Goal: Task Accomplishment & Management: Complete application form

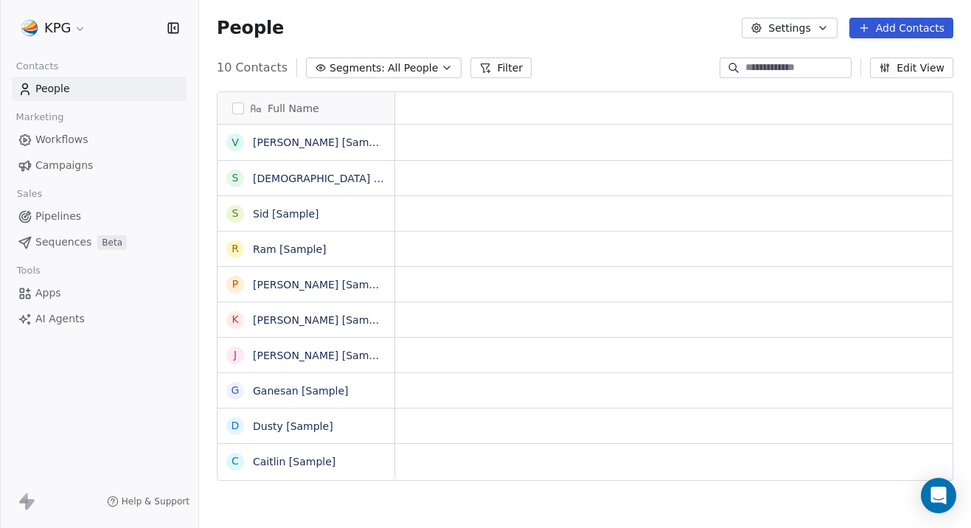
scroll to position [465, 772]
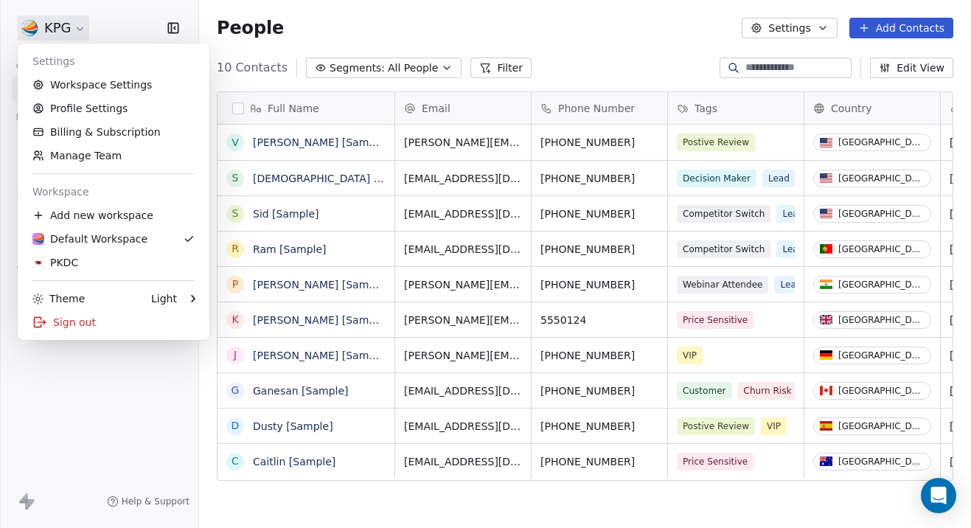
click at [74, 27] on html "KPG Contacts People Marketing Workflows Campaigns Sales Pipelines Sequences Bet…" at bounding box center [485, 264] width 971 height 528
click at [88, 256] on div "PKDC" at bounding box center [113, 262] width 162 height 15
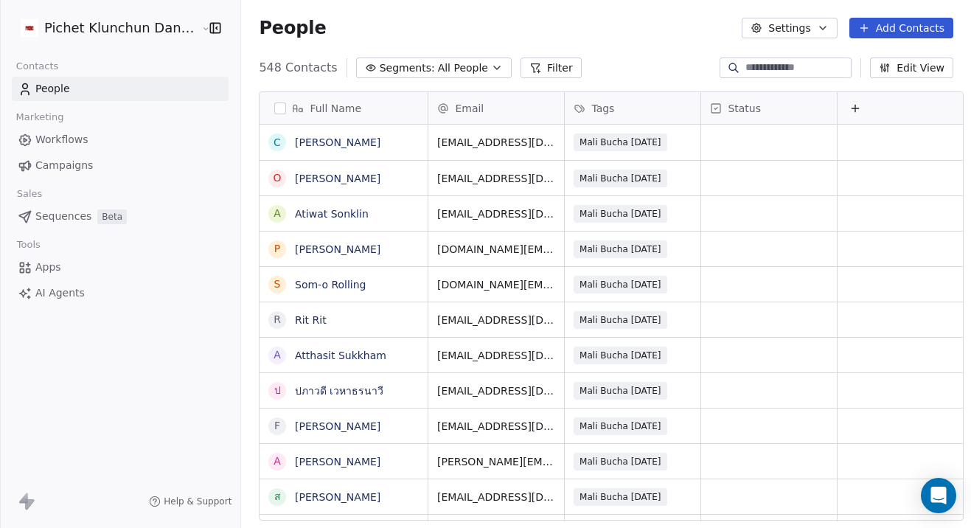
scroll to position [465, 740]
click at [100, 170] on link "Campaigns" at bounding box center [120, 165] width 217 height 24
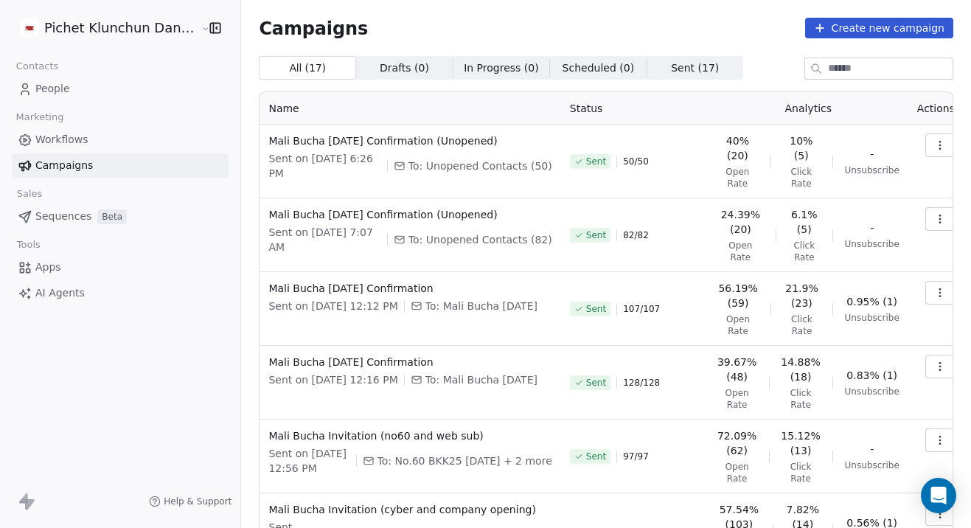
click at [111, 96] on link "People" at bounding box center [120, 89] width 217 height 24
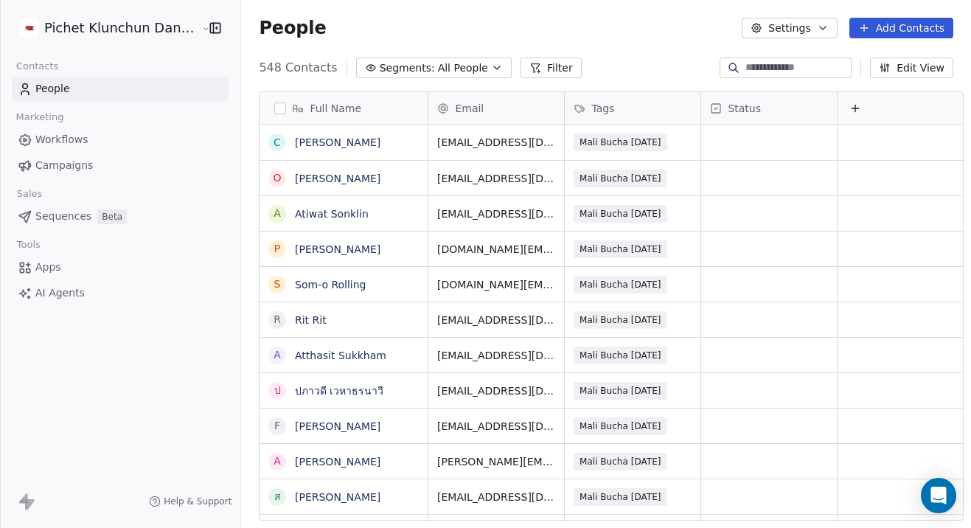
scroll to position [465, 740]
click at [442, 72] on span "All People" at bounding box center [463, 67] width 50 height 15
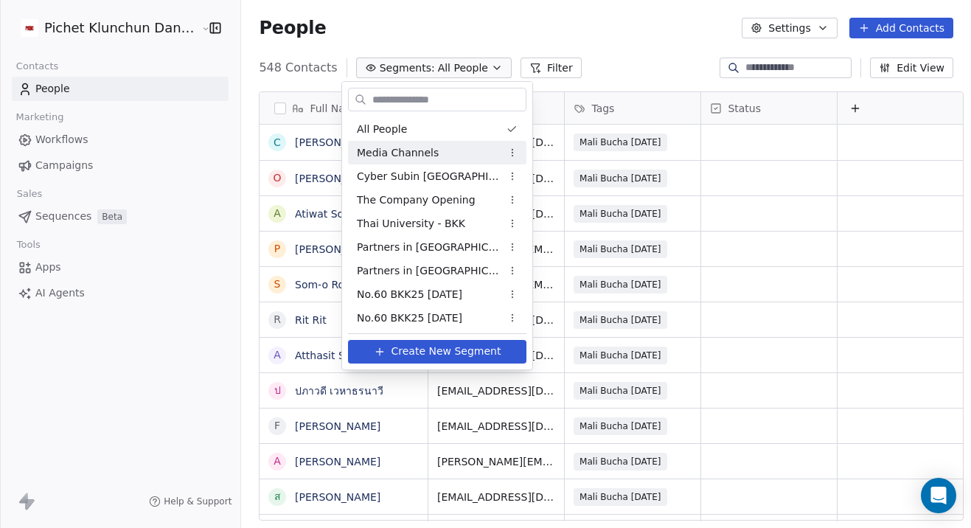
click at [430, 154] on span "Media Channels" at bounding box center [398, 152] width 82 height 15
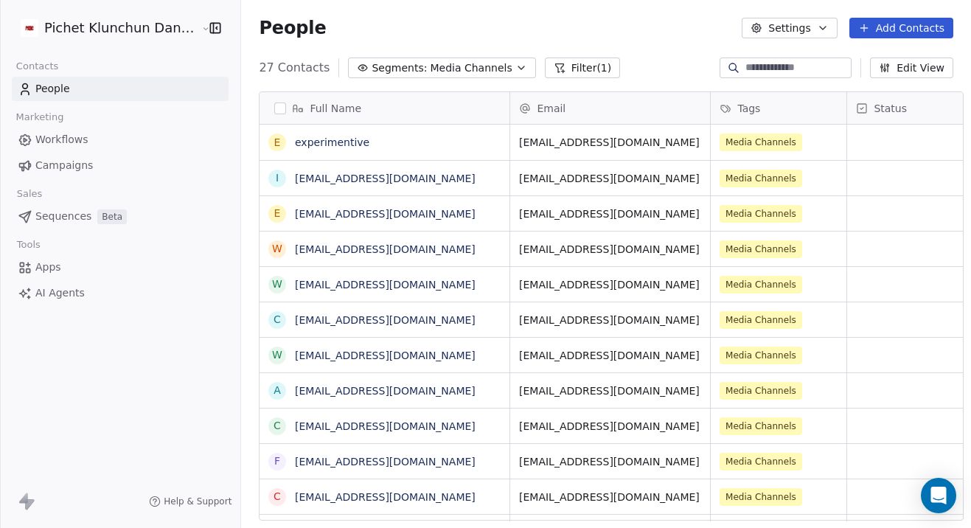
click at [870, 27] on icon at bounding box center [864, 28] width 12 height 12
click at [883, 52] on span "Create new contact" at bounding box center [905, 59] width 101 height 15
click at [886, 29] on html "Pichet Klunchun Dance Company Contacts People Marketing Workflows Campaigns Sal…" at bounding box center [485, 264] width 971 height 528
click at [901, 29] on button "Add Contacts" at bounding box center [901, 28] width 104 height 21
click at [883, 61] on span "Create new contact" at bounding box center [905, 59] width 101 height 15
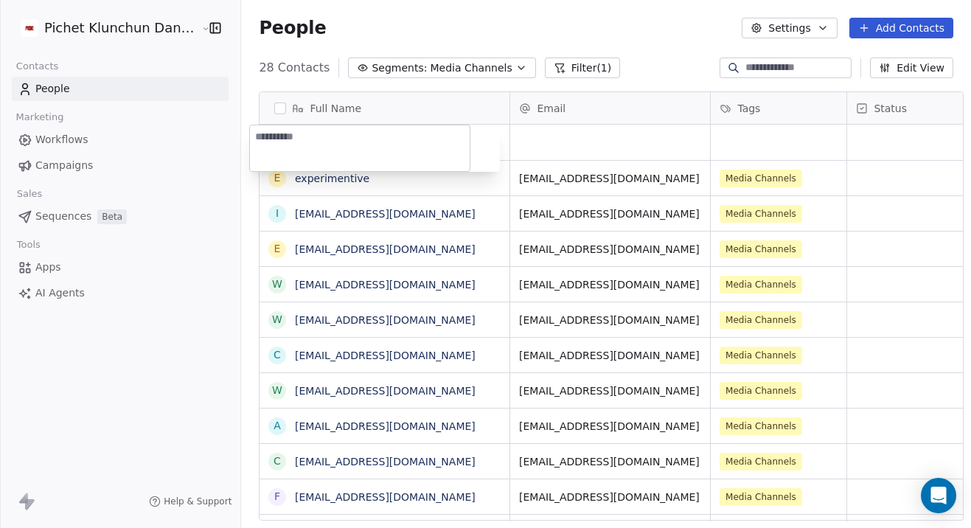
type textarea "**********"
click at [543, 135] on html "Pichet Klunchun Dance Company Contacts People Marketing Workflows Campaigns Sal…" at bounding box center [485, 264] width 971 height 528
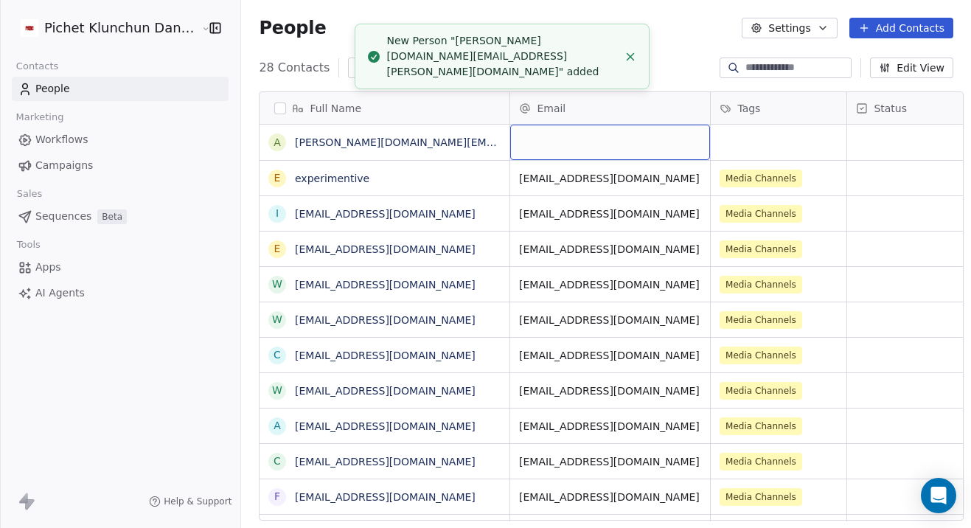
click at [526, 139] on div "grid" at bounding box center [610, 142] width 200 height 35
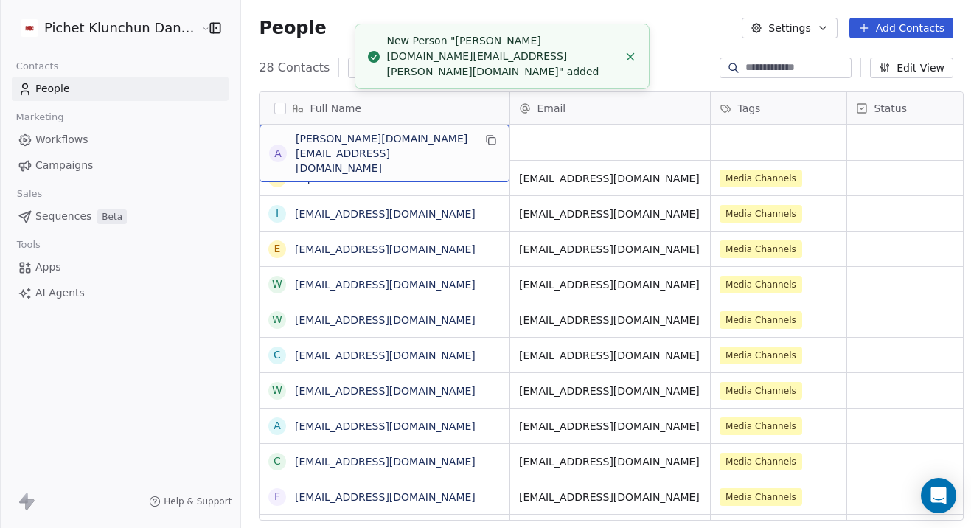
click at [452, 145] on span "[PERSON_NAME][DOMAIN_NAME][EMAIL_ADDRESS][DOMAIN_NAME]" at bounding box center [385, 153] width 178 height 44
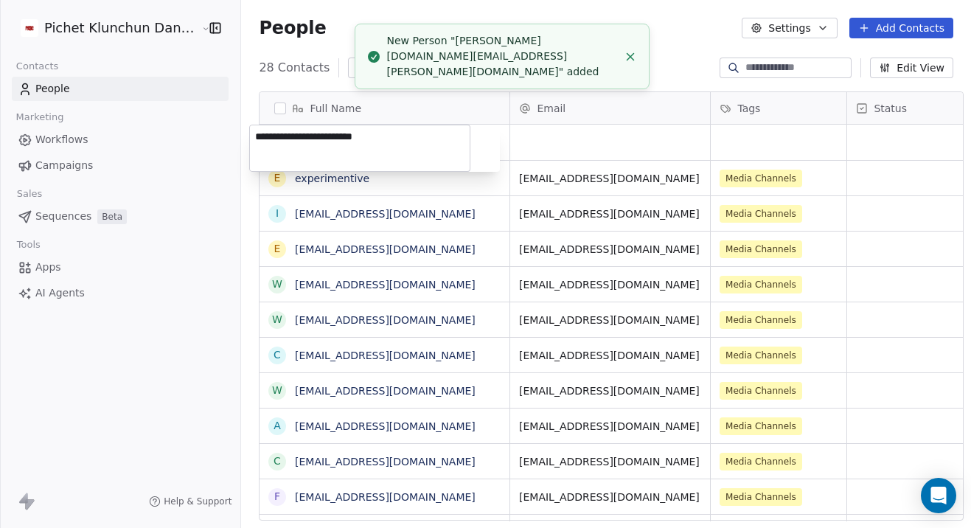
click at [441, 139] on textarea "**********" at bounding box center [360, 148] width 220 height 46
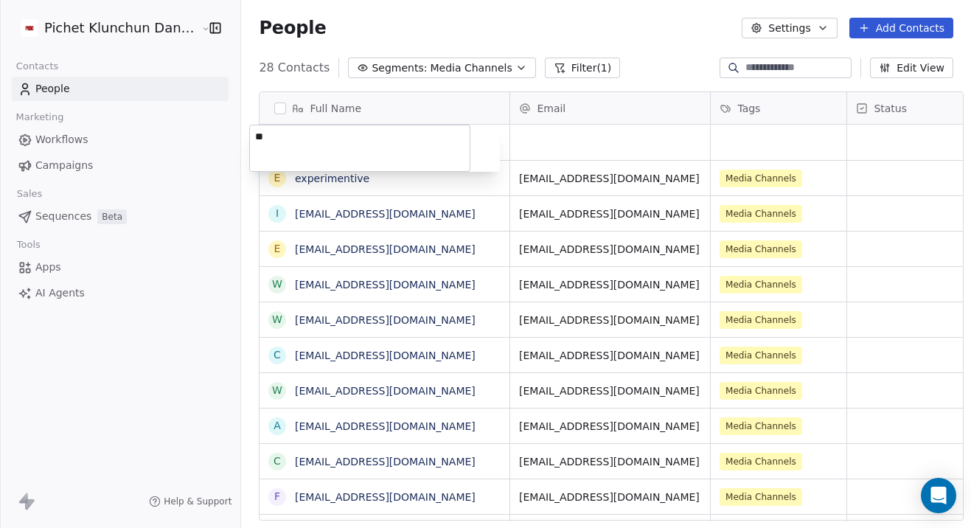
type textarea "*"
type textarea "***"
click at [574, 141] on html "Pichet Klunchun Dance Company Contacts People Marketing Workflows Campaigns Sal…" at bounding box center [485, 264] width 971 height 528
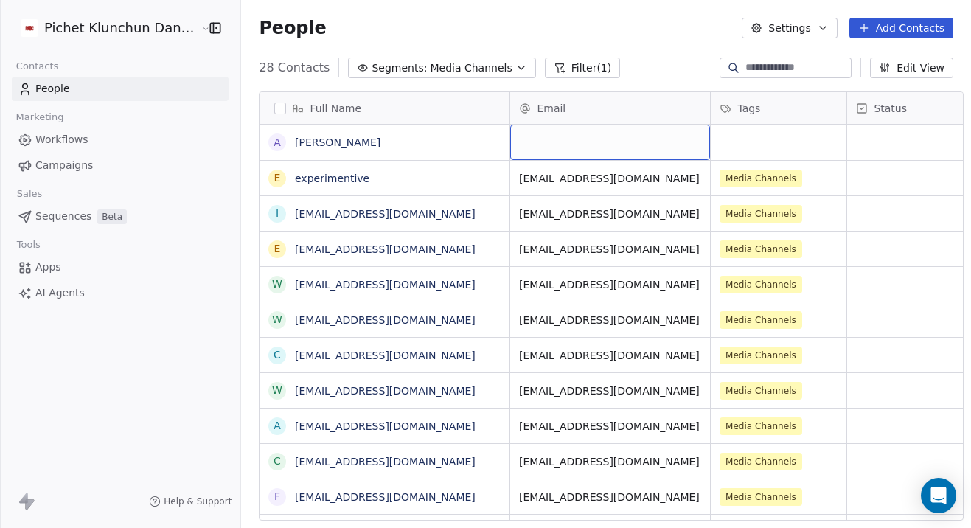
click at [525, 142] on div "grid" at bounding box center [610, 142] width 200 height 35
type input "**********"
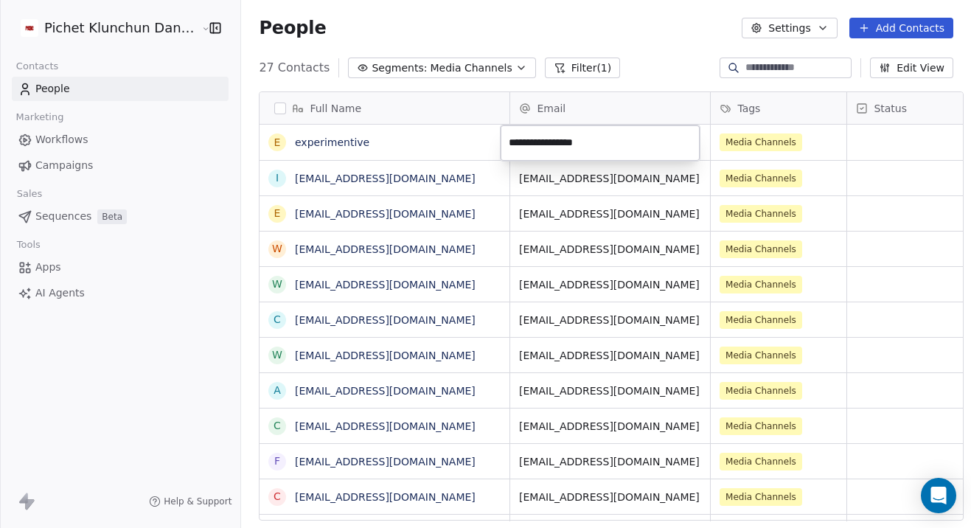
click at [679, 66] on html "Pichet Klunchun Dance Company Contacts People Marketing Workflows Campaigns Sal…" at bounding box center [485, 264] width 971 height 528
click at [767, 76] on div at bounding box center [786, 68] width 132 height 21
type input "***"
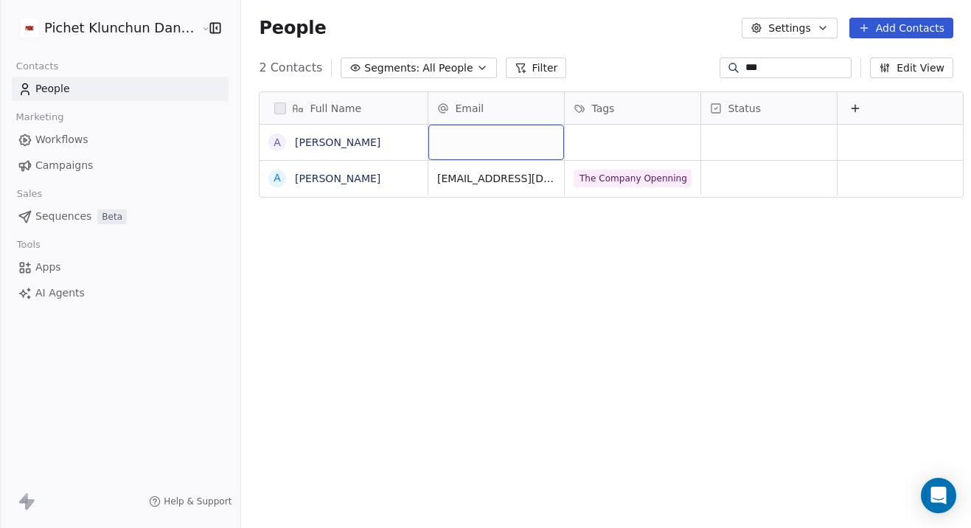
click at [466, 144] on div "grid" at bounding box center [496, 142] width 136 height 35
type input "**********"
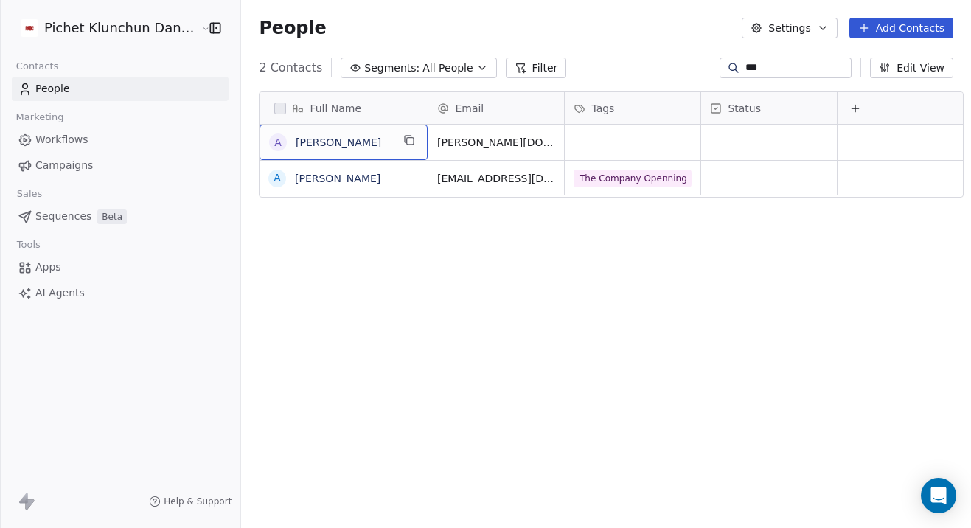
click at [324, 135] on span "[PERSON_NAME]" at bounding box center [344, 142] width 96 height 15
click at [456, 279] on html "Pichet Klunchun Dance Company Contacts People Marketing Workflows Campaigns Sal…" at bounding box center [485, 264] width 971 height 528
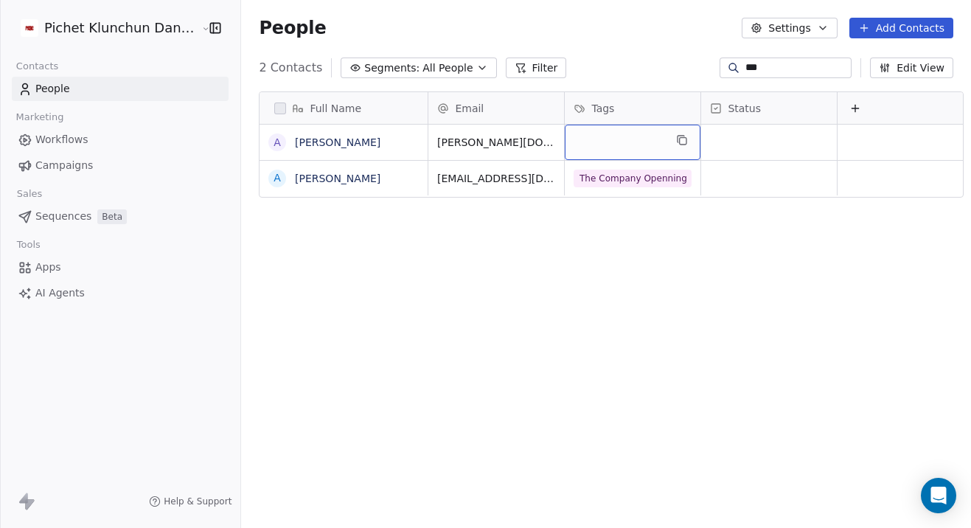
click at [611, 142] on div "grid" at bounding box center [633, 142] width 136 height 35
click at [621, 139] on div "grid" at bounding box center [633, 142] width 136 height 35
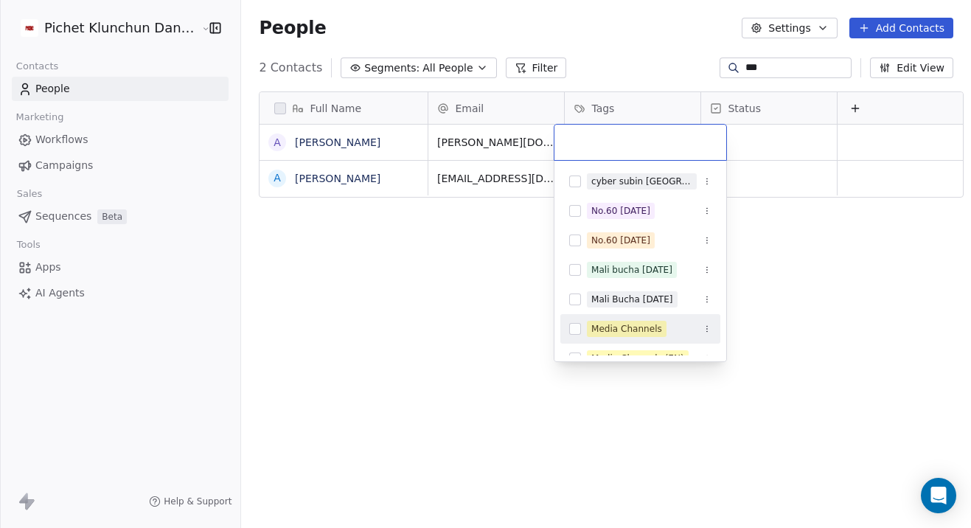
click at [627, 326] on div "Media Channels" at bounding box center [626, 328] width 71 height 13
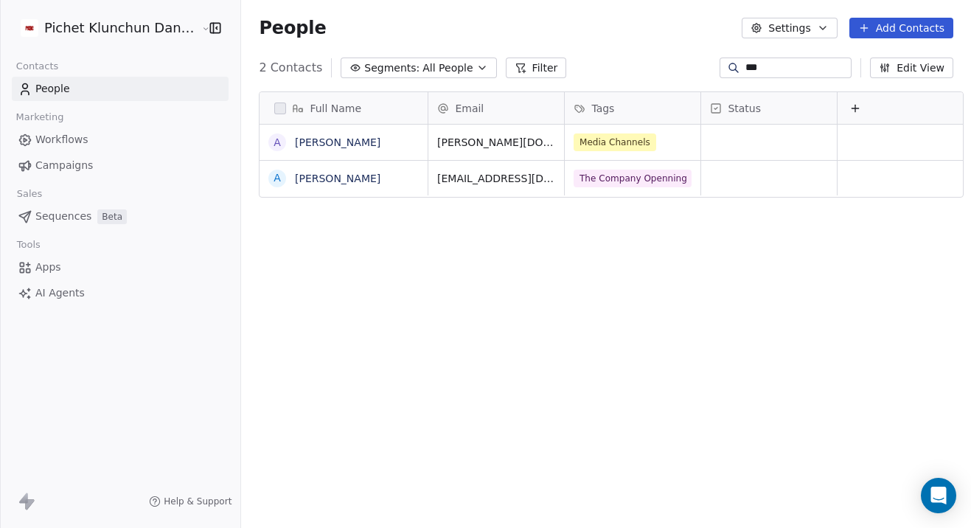
click at [454, 359] on html "Pichet Klunchun Dance Company Contacts People Marketing Workflows Campaigns Sal…" at bounding box center [485, 264] width 971 height 528
